Goal: Task Accomplishment & Management: Manage account settings

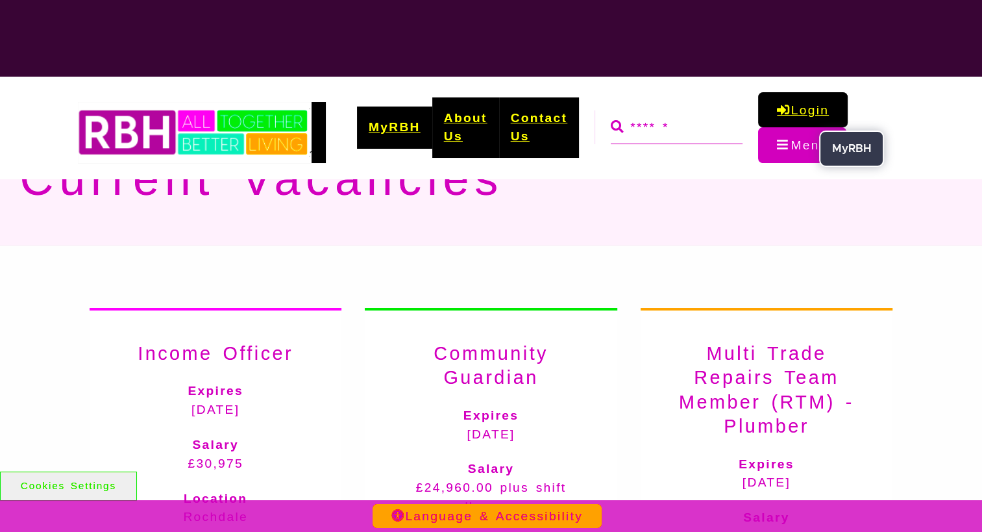
click at [807, 108] on link "Login" at bounding box center [802, 109] width 89 height 35
